Goal: Find specific page/section: Find specific page/section

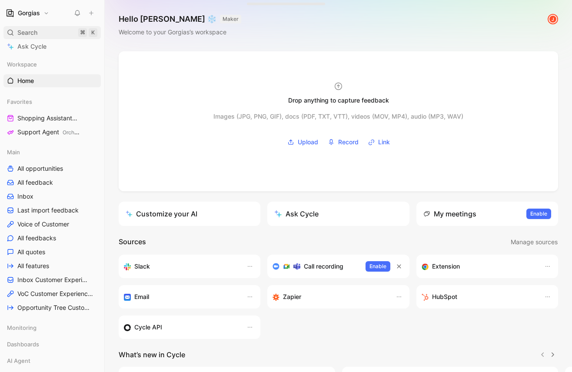
click at [29, 33] on span "Search" at bounding box center [27, 32] width 20 height 10
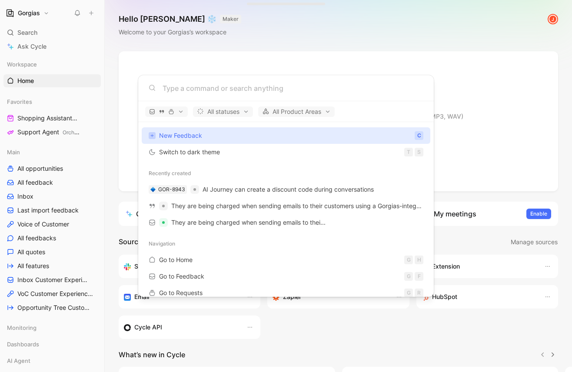
paste input "abstractocean"
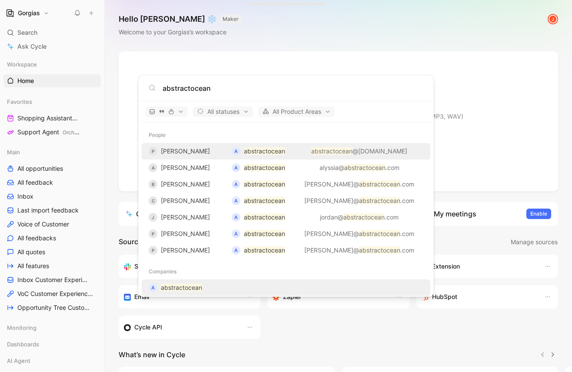
type input "abstractocean"
click at [189, 285] on mark "abstractocean" at bounding box center [181, 287] width 41 height 7
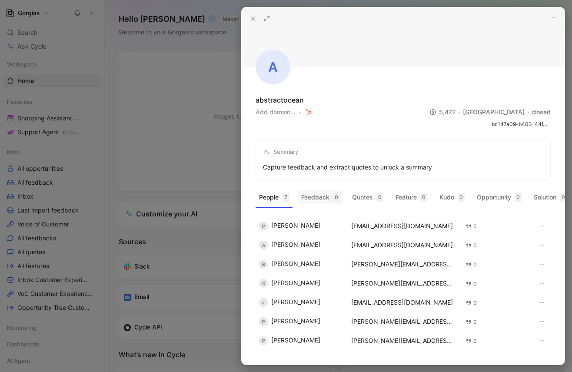
click at [317, 196] on button "Feedback 0" at bounding box center [321, 197] width 46 height 14
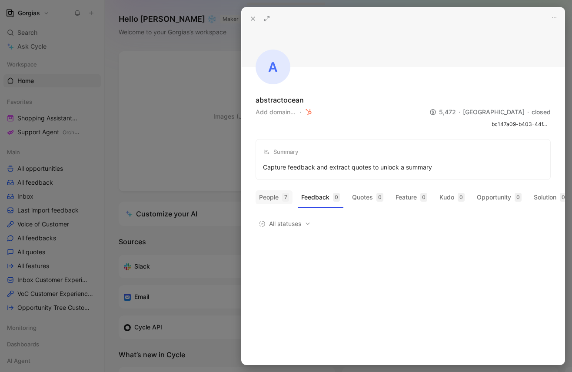
click at [273, 201] on button "People 7" at bounding box center [273, 197] width 37 height 14
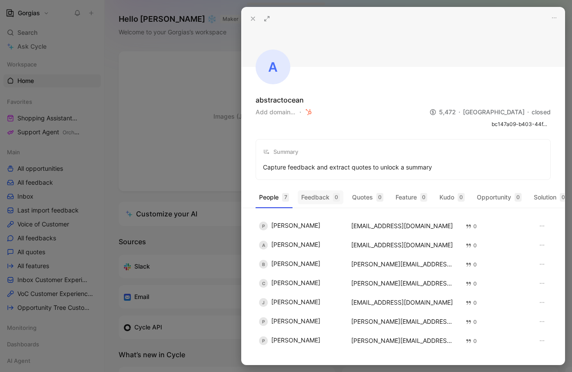
click at [303, 201] on button "Feedback 0" at bounding box center [321, 197] width 46 height 14
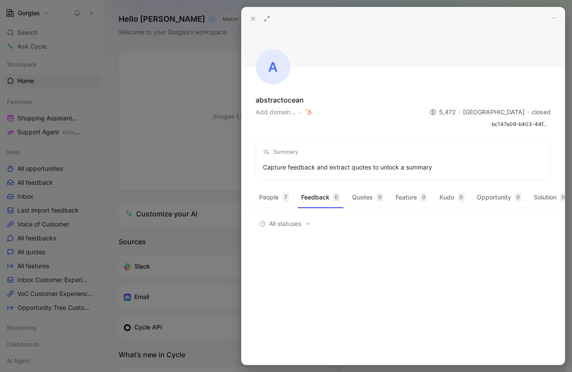
click at [308, 111] on use "button" at bounding box center [308, 112] width 6 height 6
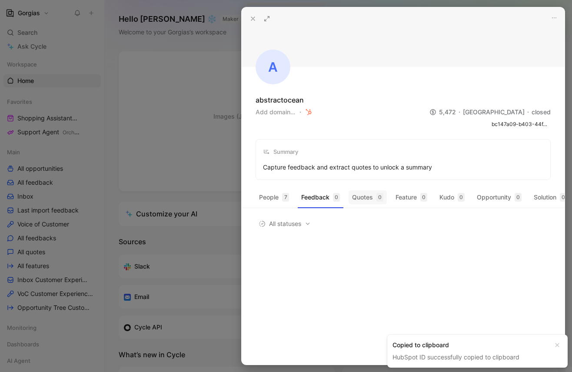
click at [363, 199] on button "Quotes 0" at bounding box center [367, 197] width 38 height 14
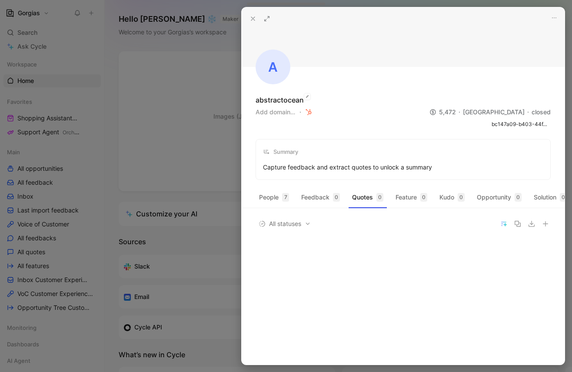
click at [275, 97] on div "abstractocean" at bounding box center [279, 100] width 48 height 10
click at [436, 112] on icon at bounding box center [432, 112] width 7 height 7
click at [265, 195] on button "People 7" at bounding box center [273, 197] width 37 height 14
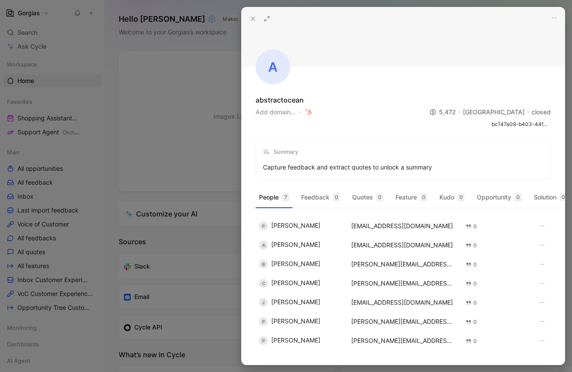
click at [254, 20] on use at bounding box center [252, 18] width 3 height 3
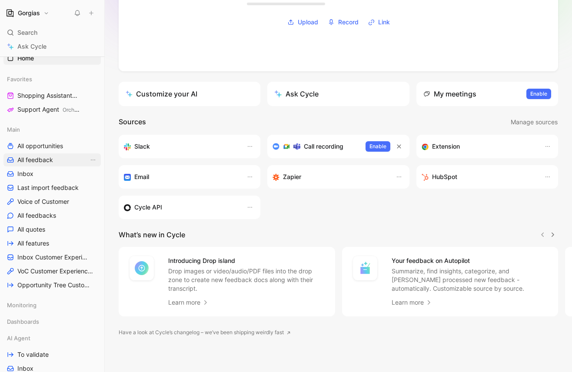
scroll to position [23, 0]
click at [55, 144] on span "All opportunities" at bounding box center [40, 145] width 46 height 9
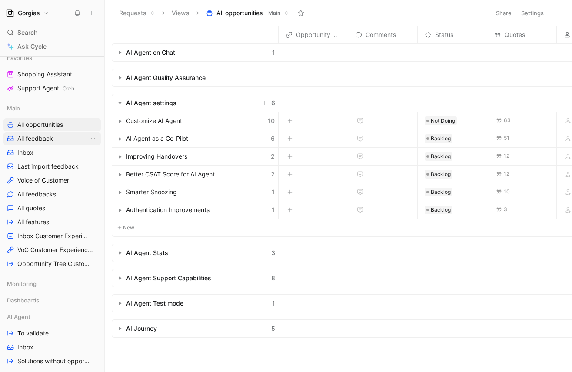
click at [60, 139] on link "All feedback" at bounding box center [51, 138] width 97 height 13
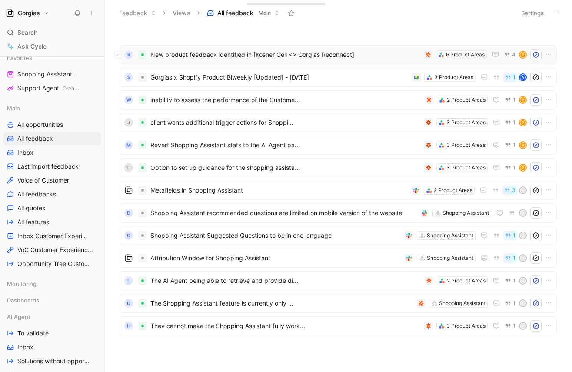
click at [199, 59] on span "New product feedback identified in [Kosher Cell <> Gorgias Reconnect]" at bounding box center [285, 55] width 270 height 10
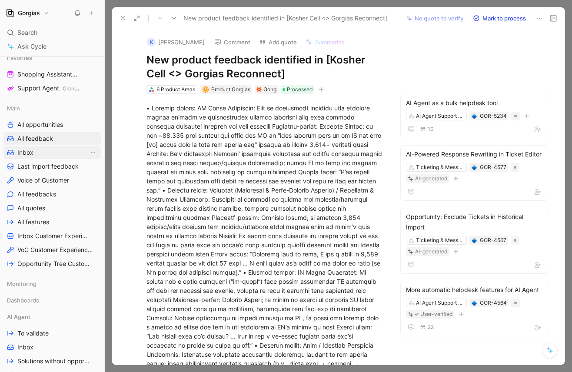
click at [50, 154] on link "Inbox" at bounding box center [51, 152] width 97 height 13
